Goal: Transaction & Acquisition: Purchase product/service

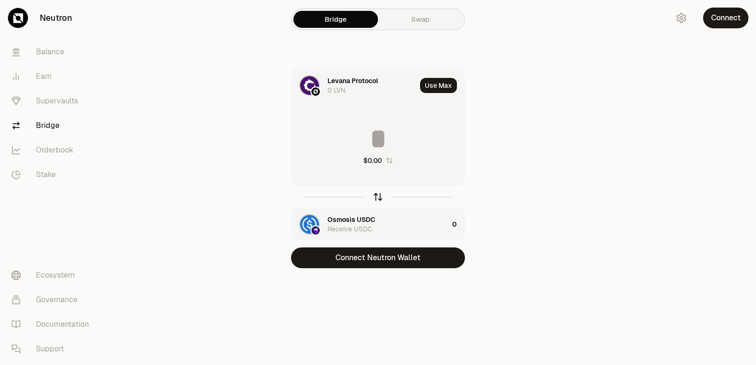
click at [378, 196] on icon "button" at bounding box center [378, 197] width 10 height 10
click at [375, 195] on icon "button" at bounding box center [378, 197] width 10 height 10
click at [358, 134] on input at bounding box center [377, 139] width 173 height 28
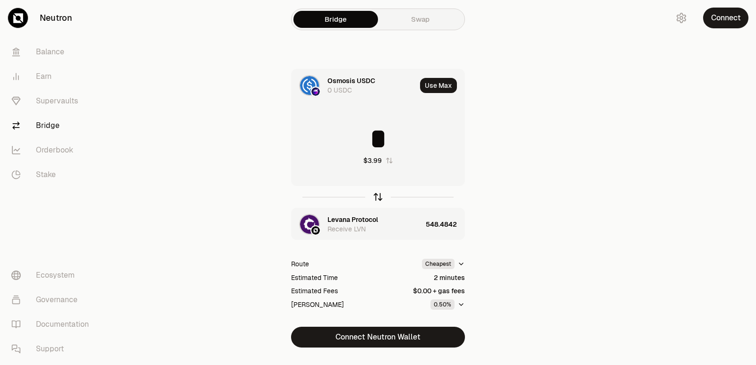
click at [379, 197] on icon "button" at bounding box center [378, 197] width 10 height 10
click at [378, 198] on icon "button" at bounding box center [378, 197] width 0 height 6
type input "*"
click at [353, 219] on div "Levana Protocol" at bounding box center [352, 219] width 51 height 9
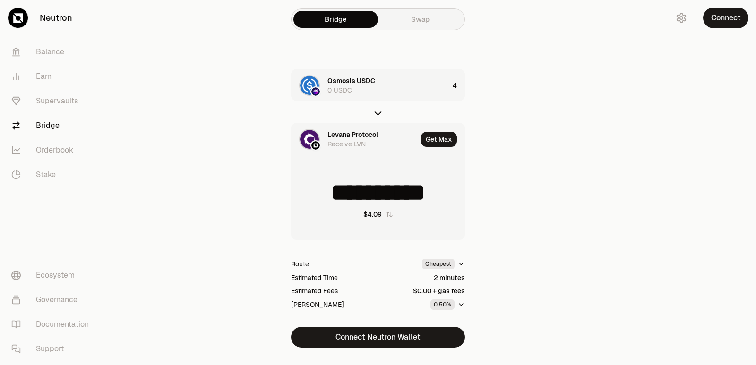
click at [334, 131] on div "Levana Protocol" at bounding box center [352, 134] width 51 height 9
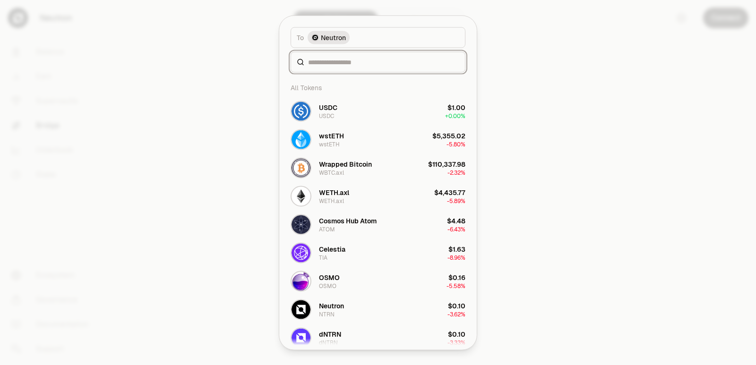
click at [336, 58] on input at bounding box center [383, 61] width 151 height 9
click at [341, 272] on button "[PERSON_NAME] $0.16 -5.58%" at bounding box center [378, 281] width 186 height 28
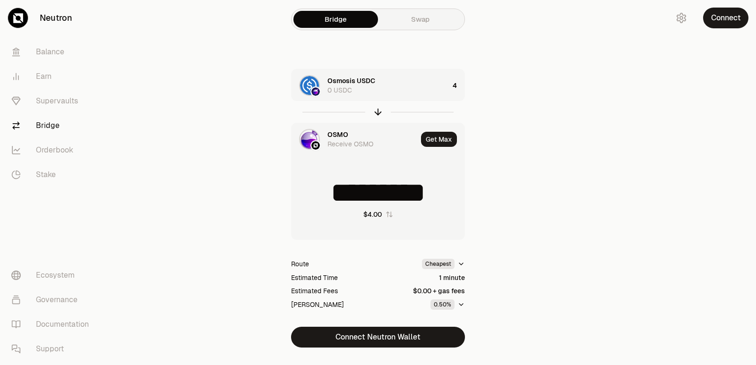
click at [390, 216] on icon "button" at bounding box center [389, 215] width 6 height 6
click at [397, 213] on icon "button" at bounding box center [400, 215] width 6 height 6
click at [378, 114] on icon "button" at bounding box center [378, 112] width 10 height 10
type input "*"
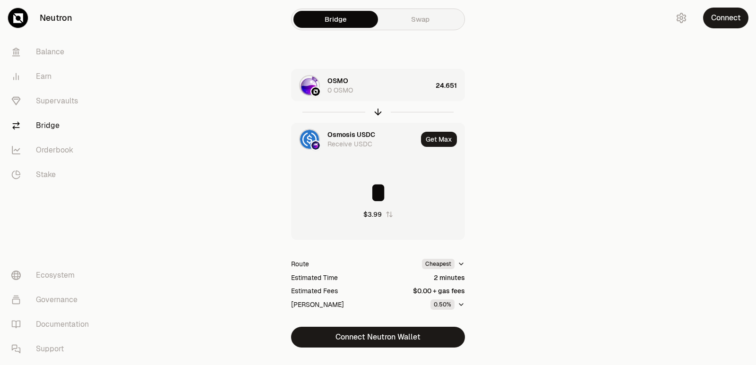
click at [346, 135] on div "Osmosis USDC" at bounding box center [351, 134] width 48 height 9
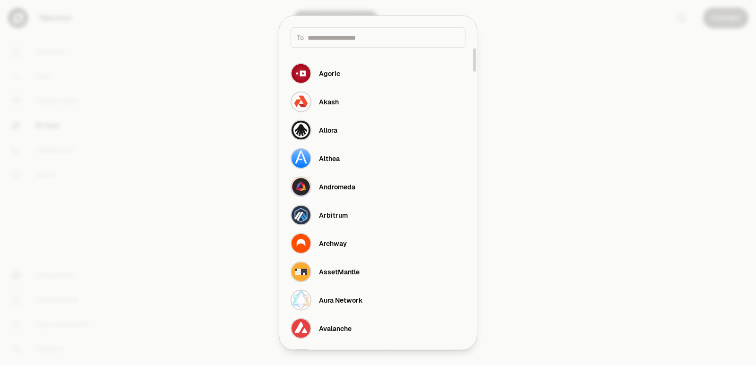
click at [552, 158] on div at bounding box center [378, 182] width 756 height 365
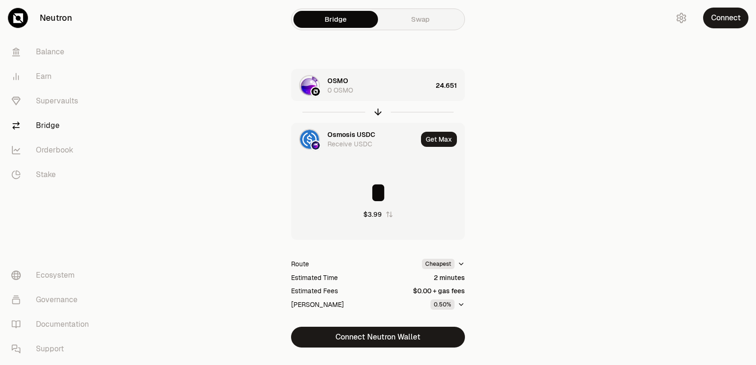
click at [344, 135] on div "Osmosis USDC" at bounding box center [351, 134] width 48 height 9
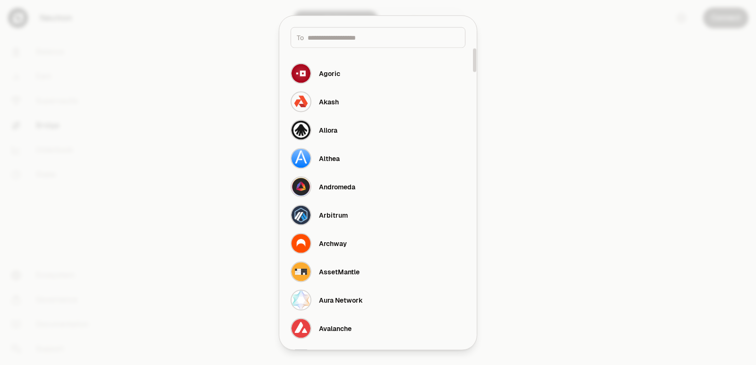
click at [328, 42] on div "To" at bounding box center [377, 37] width 175 height 21
click at [334, 39] on input at bounding box center [383, 37] width 152 height 9
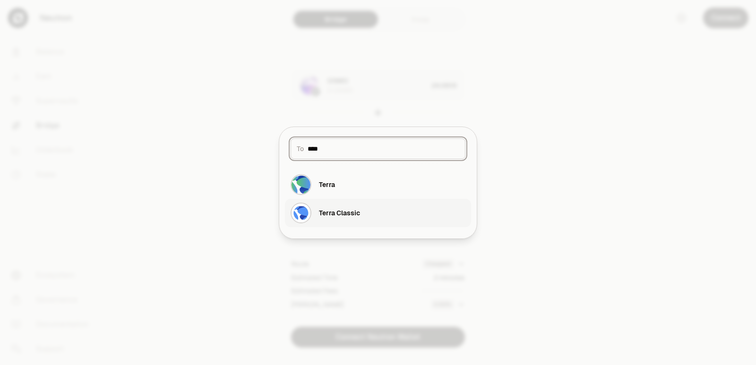
type input "****"
click at [361, 209] on button "Terra Classic" at bounding box center [378, 213] width 186 height 28
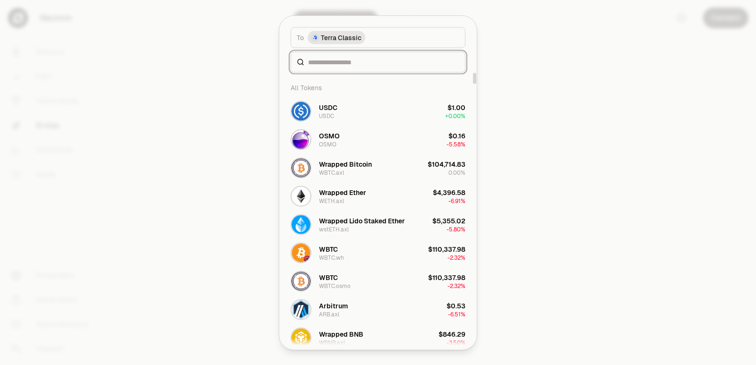
click at [328, 61] on input at bounding box center [383, 61] width 151 height 9
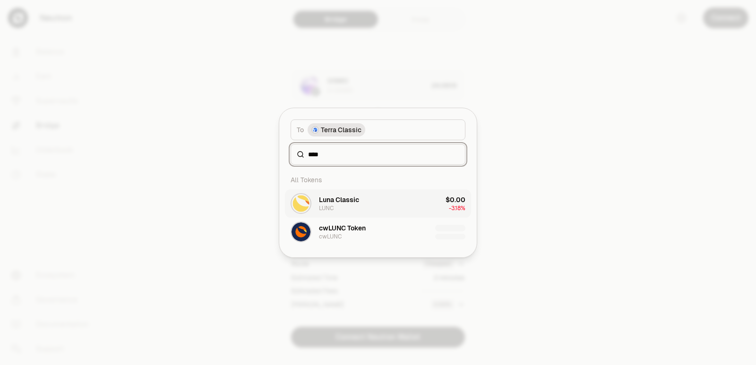
type input "****"
click at [375, 204] on button "[PERSON_NAME] Classic LUNC $0.00 -3.18%" at bounding box center [378, 203] width 186 height 28
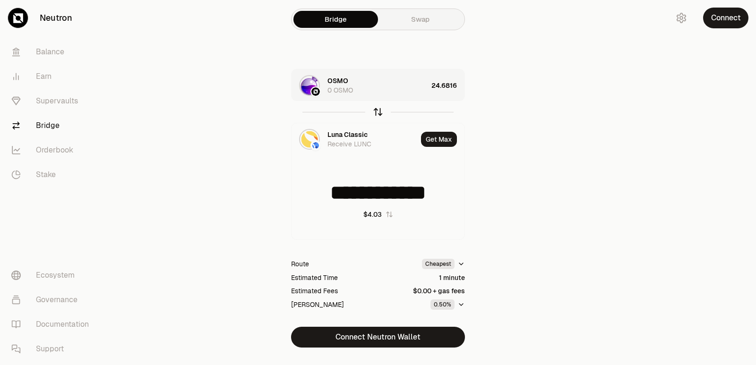
click at [382, 116] on icon "button" at bounding box center [378, 112] width 10 height 10
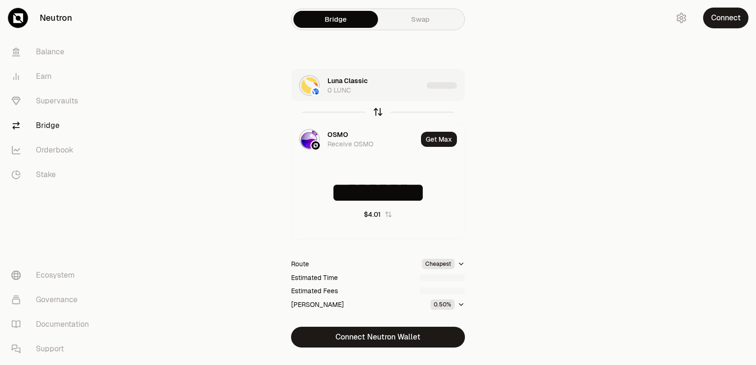
click at [382, 116] on icon "button" at bounding box center [378, 112] width 10 height 10
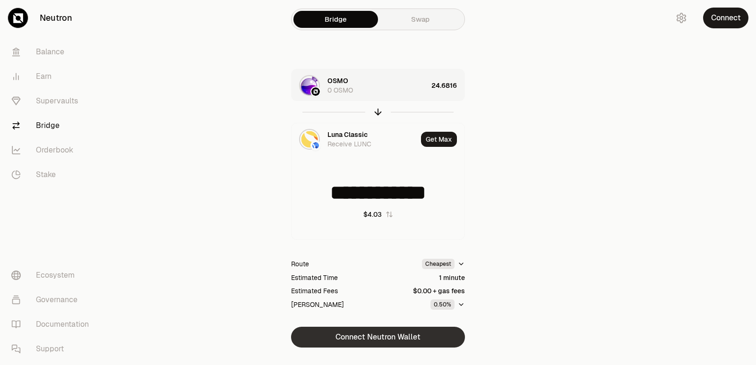
click at [400, 335] on button "Connect Neutron Wallet" at bounding box center [378, 337] width 174 height 21
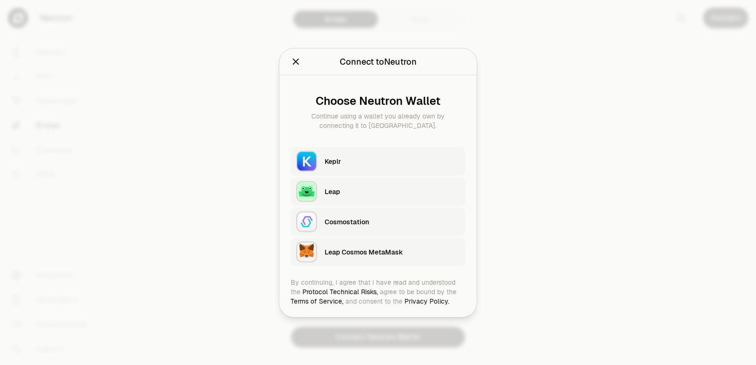
click at [338, 152] on div "Keplr" at bounding box center [394, 161] width 141 height 22
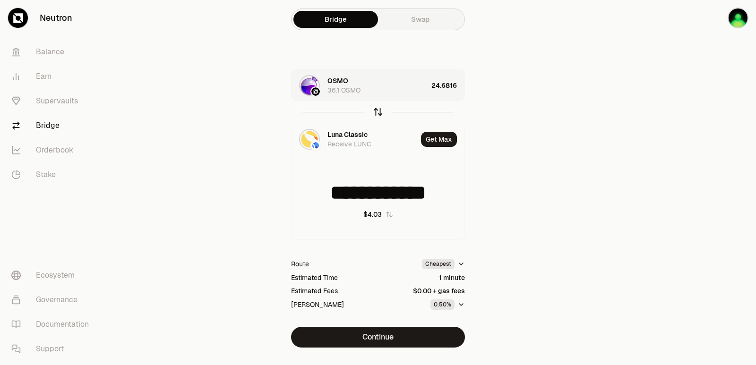
click at [377, 112] on icon "button" at bounding box center [378, 112] width 10 height 10
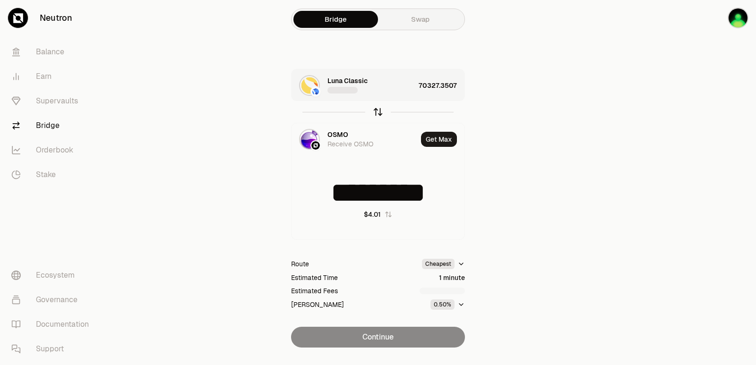
click at [377, 112] on icon "button" at bounding box center [378, 112] width 10 height 10
type input "**********"
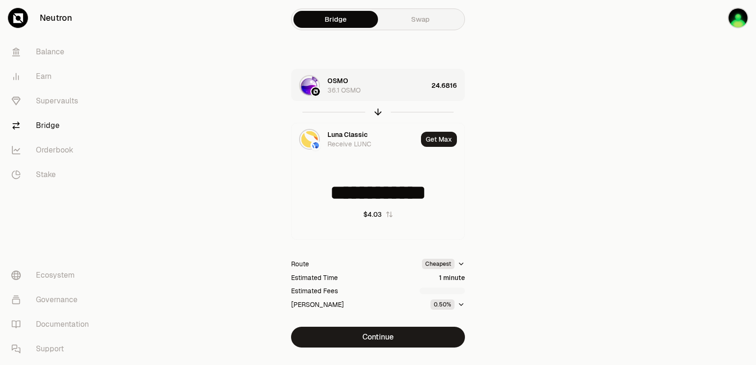
click at [352, 89] on div "36.1 OSMO" at bounding box center [343, 89] width 33 height 9
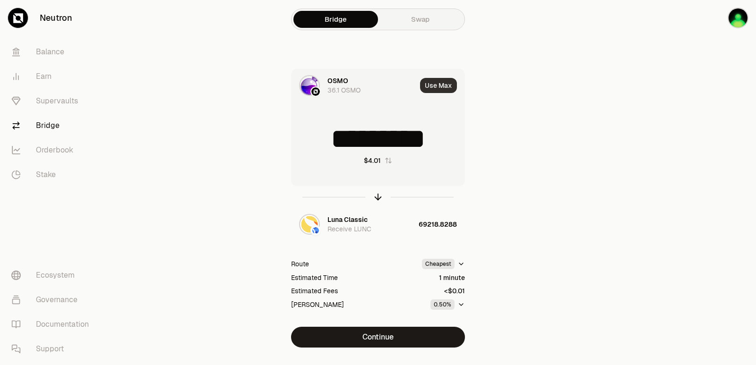
click at [436, 88] on button "Use Max" at bounding box center [438, 85] width 37 height 15
type input "****"
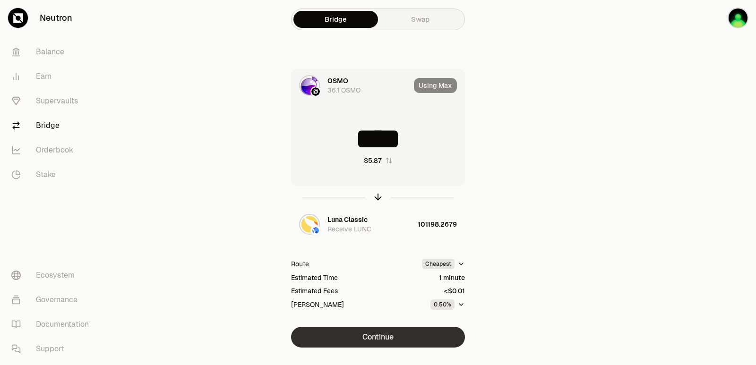
click at [402, 333] on button "Continue" at bounding box center [378, 337] width 174 height 21
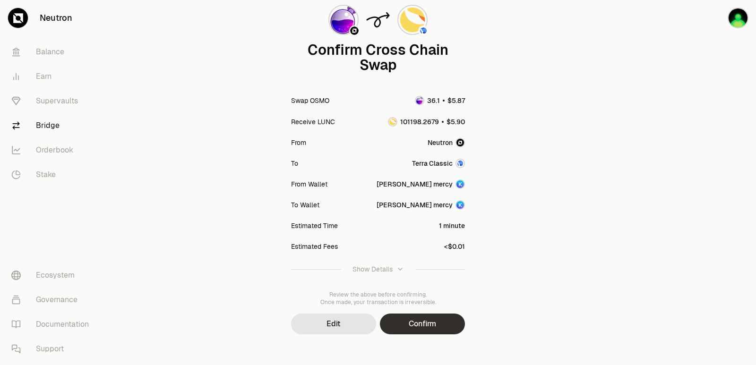
scroll to position [78, 0]
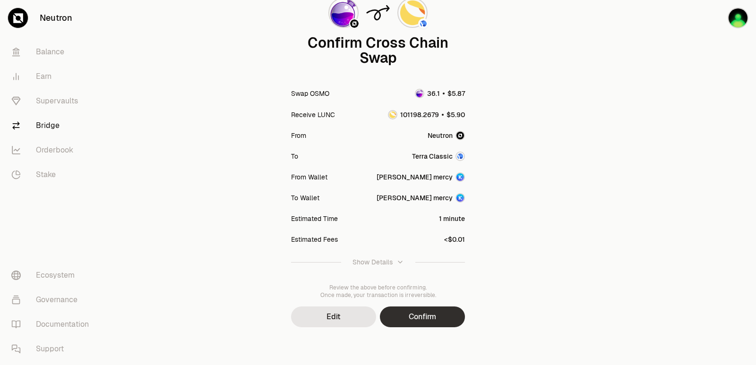
click at [413, 316] on button "Confirm" at bounding box center [422, 316] width 85 height 21
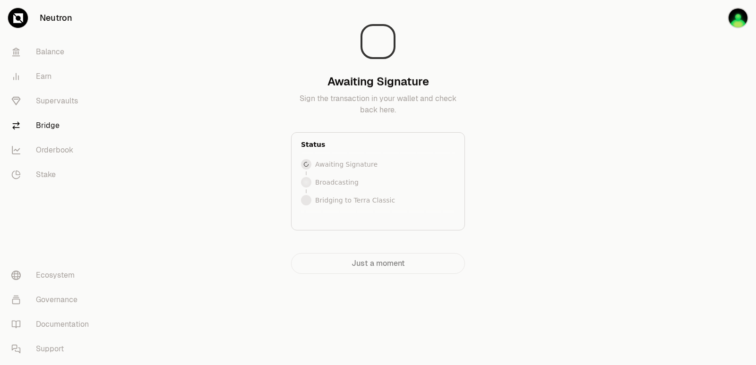
scroll to position [0, 0]
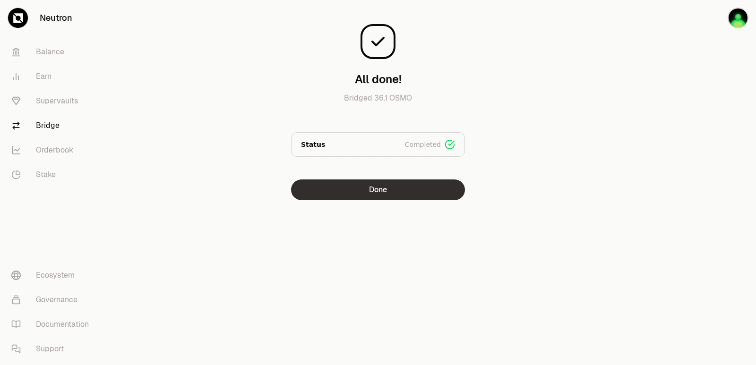
click at [318, 189] on button "Done" at bounding box center [378, 189] width 174 height 21
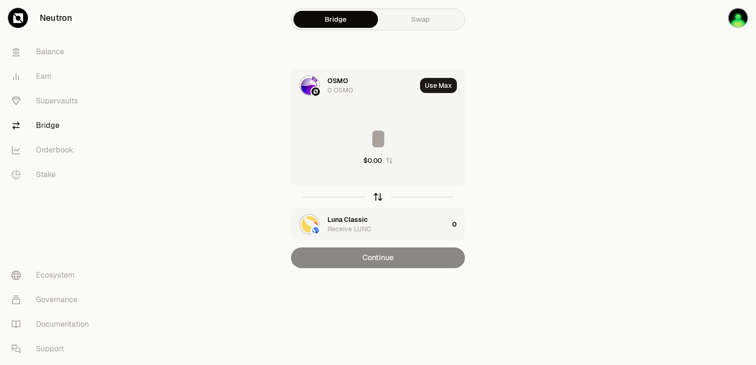
click at [376, 198] on icon "button" at bounding box center [378, 197] width 10 height 10
click at [335, 79] on div "Luna Classic" at bounding box center [347, 80] width 40 height 9
